Goal: Find specific page/section: Find specific page/section

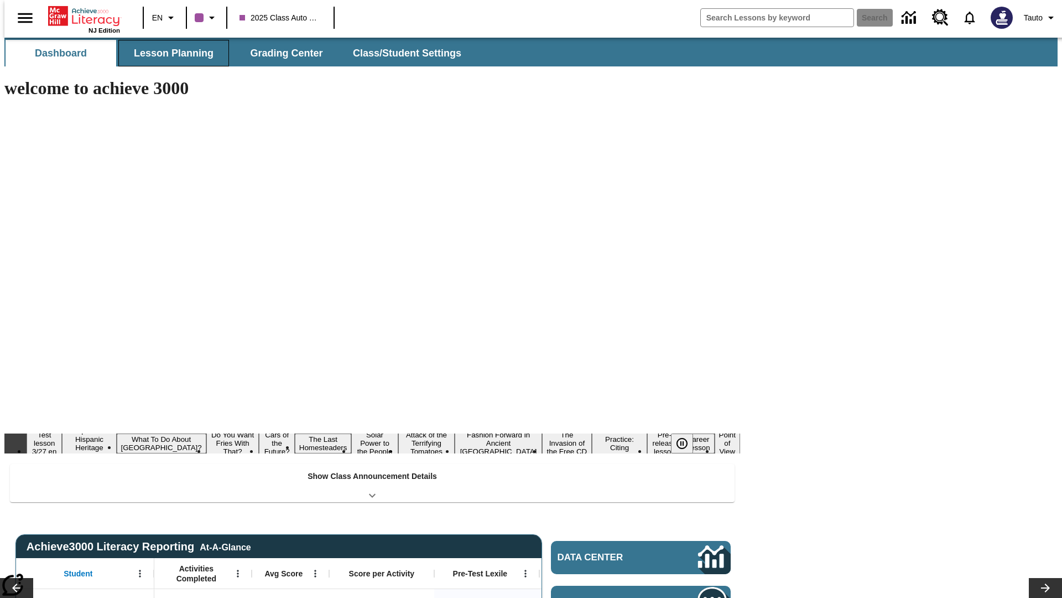
click at [169, 53] on button "Lesson Planning" at bounding box center [173, 53] width 111 height 27
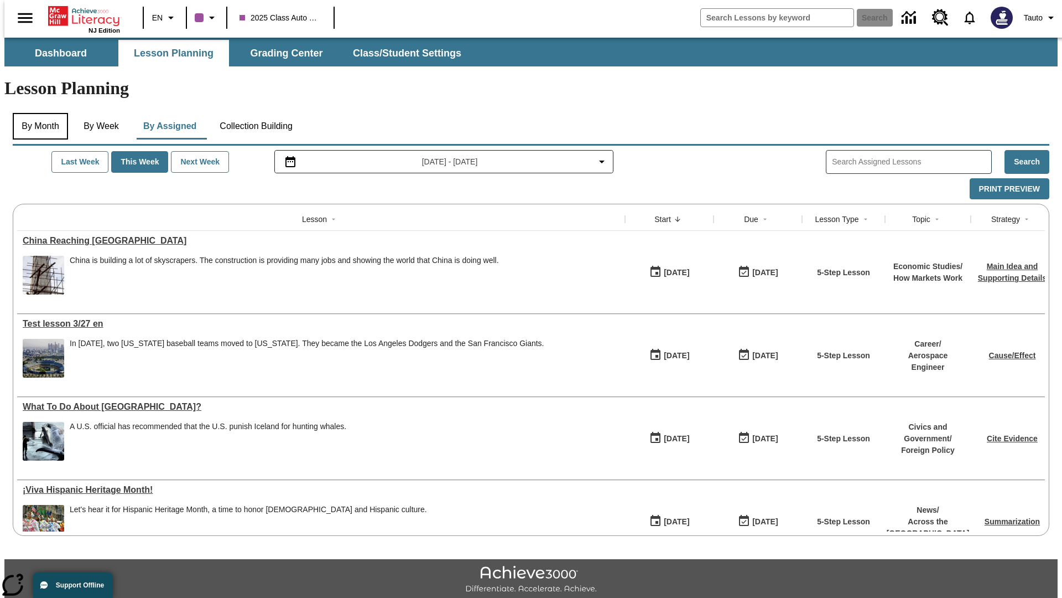
click at [37, 113] on button "By Month" at bounding box center [40, 126] width 55 height 27
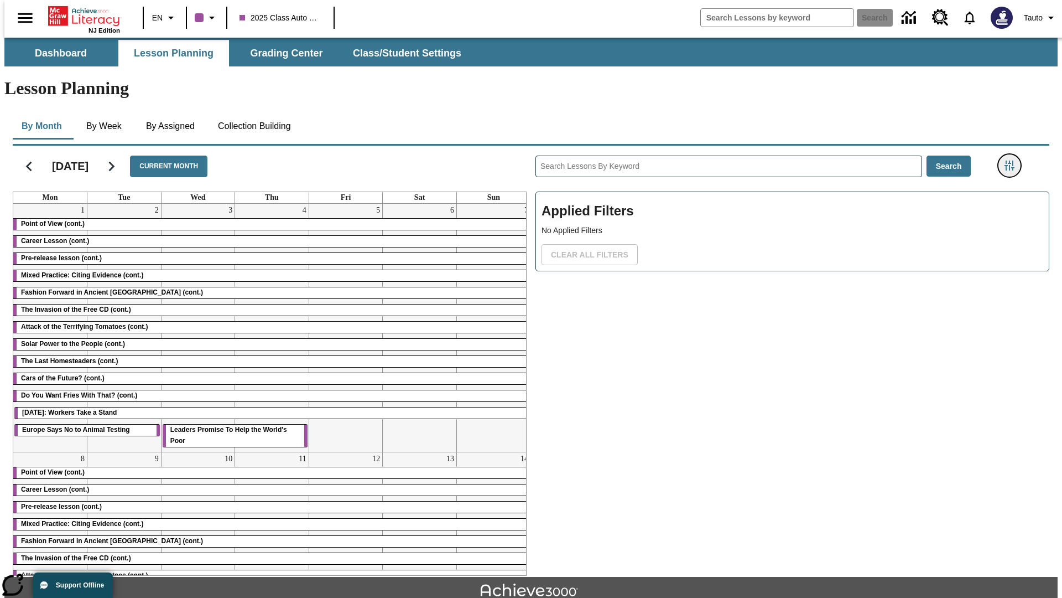
click at [1013, 160] on icon "Filters Side menu" at bounding box center [1010, 165] width 10 height 10
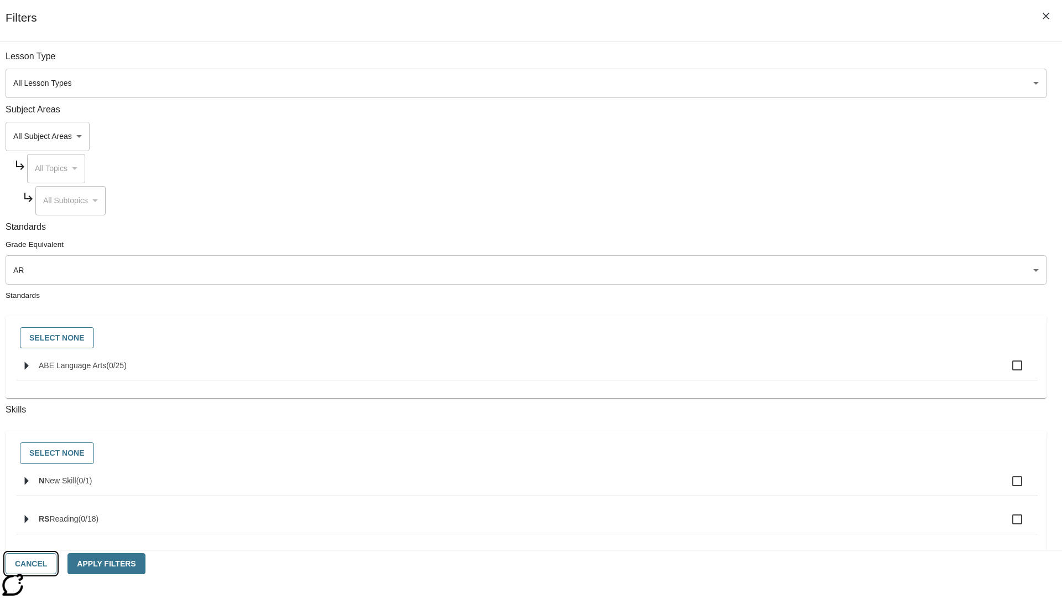
click at [56, 563] on button "Cancel" at bounding box center [31, 564] width 51 height 22
click at [80, 15] on icon "Home" at bounding box center [85, 16] width 74 height 22
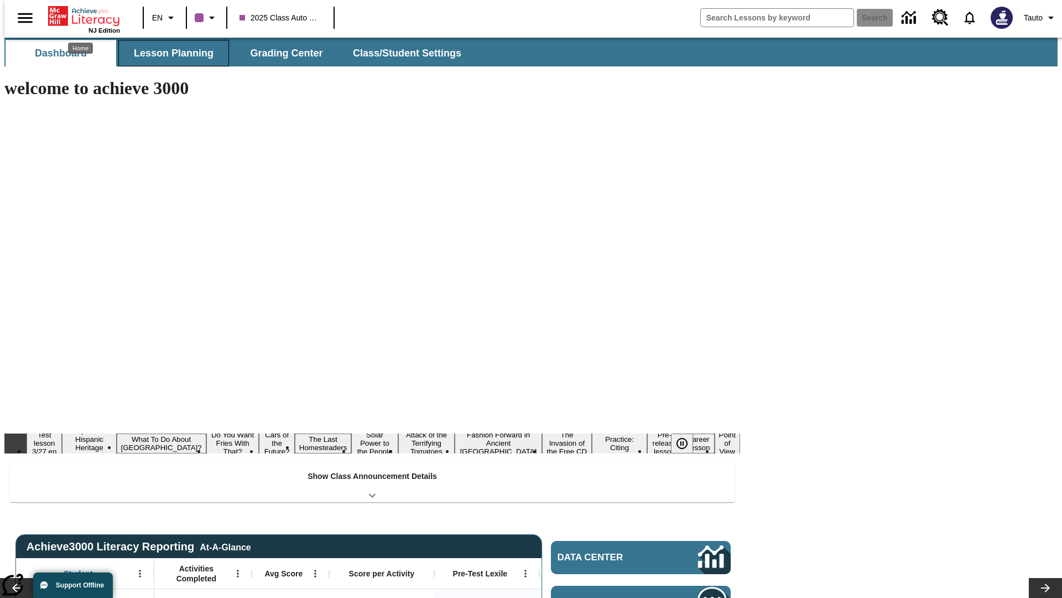
click at [169, 53] on button "Lesson Planning" at bounding box center [173, 53] width 111 height 27
